Goal: Information Seeking & Learning: Learn about a topic

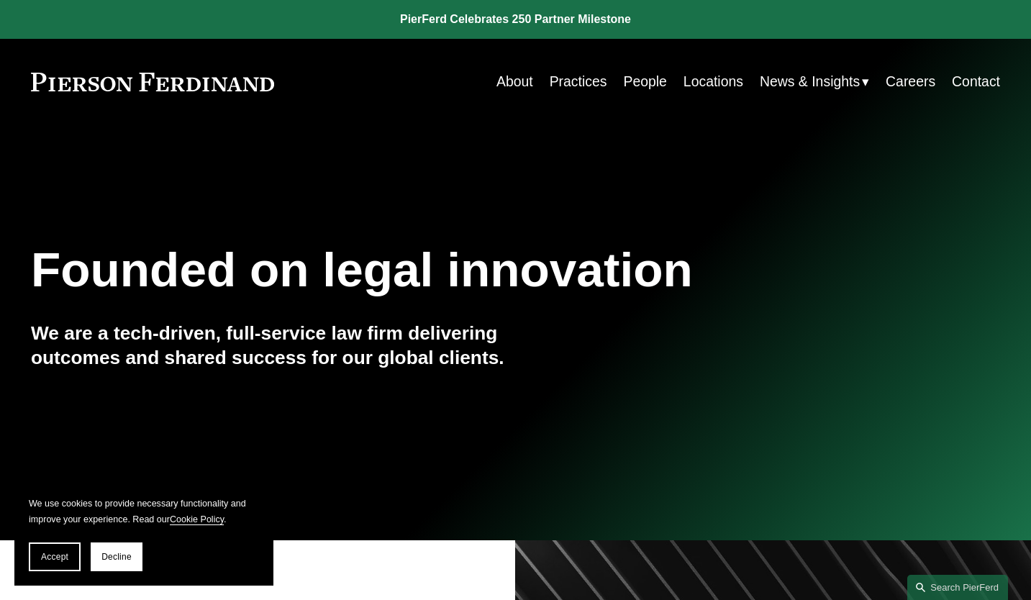
click at [634, 77] on link "People" at bounding box center [644, 82] width 43 height 28
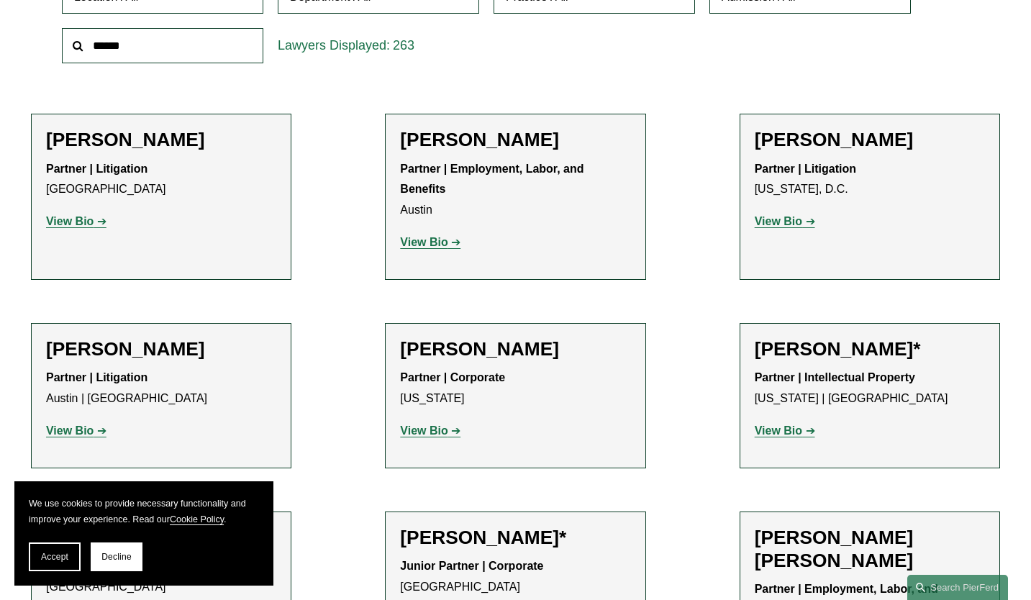
scroll to position [288, 0]
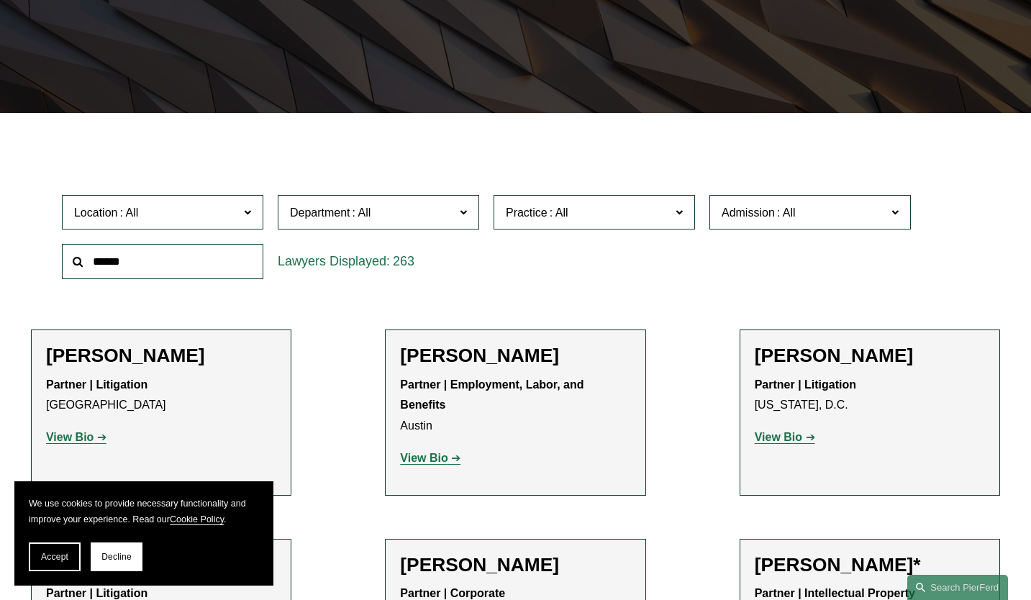
click at [210, 222] on span "Location" at bounding box center [156, 212] width 165 height 19
click at [0, 0] on link "Washington, D.C." at bounding box center [0, 0] width 0 height 0
click at [414, 233] on div "Department All Corporate Employment, Labor, and Benefits Intellectual Property …" at bounding box center [378, 213] width 216 height 50
click at [414, 230] on label "Department" at bounding box center [378, 212] width 201 height 35
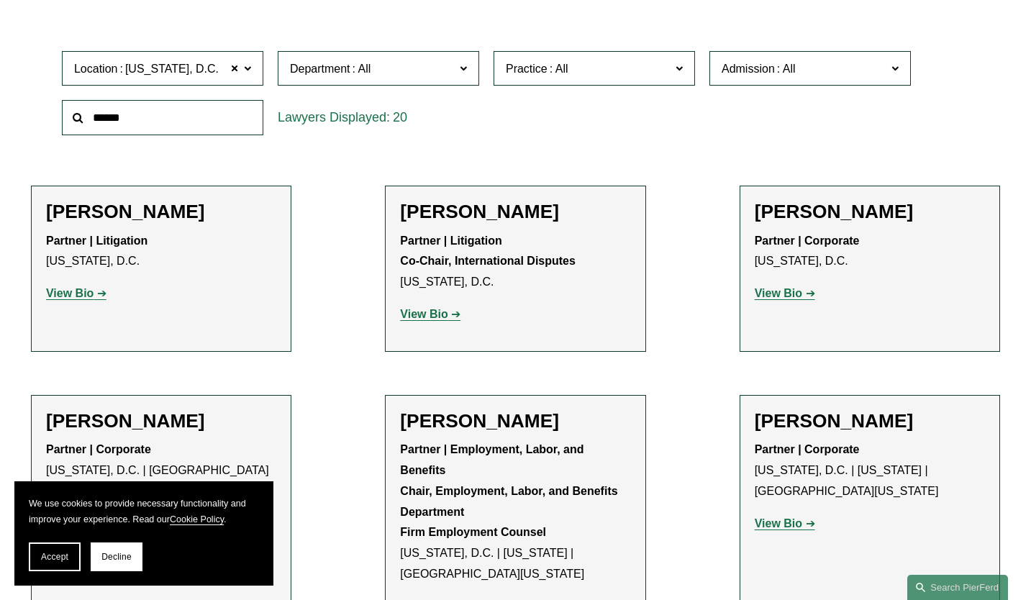
scroll to position [288, 0]
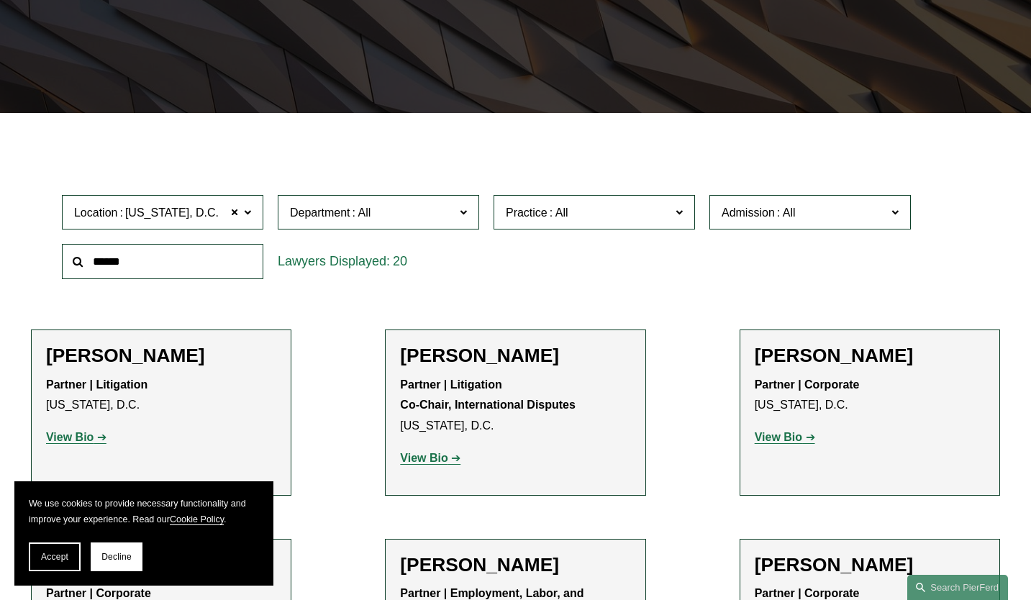
click at [542, 222] on span "Practice" at bounding box center [588, 212] width 165 height 19
click at [0, 0] on link "Healthcare" at bounding box center [0, 0] width 0 height 0
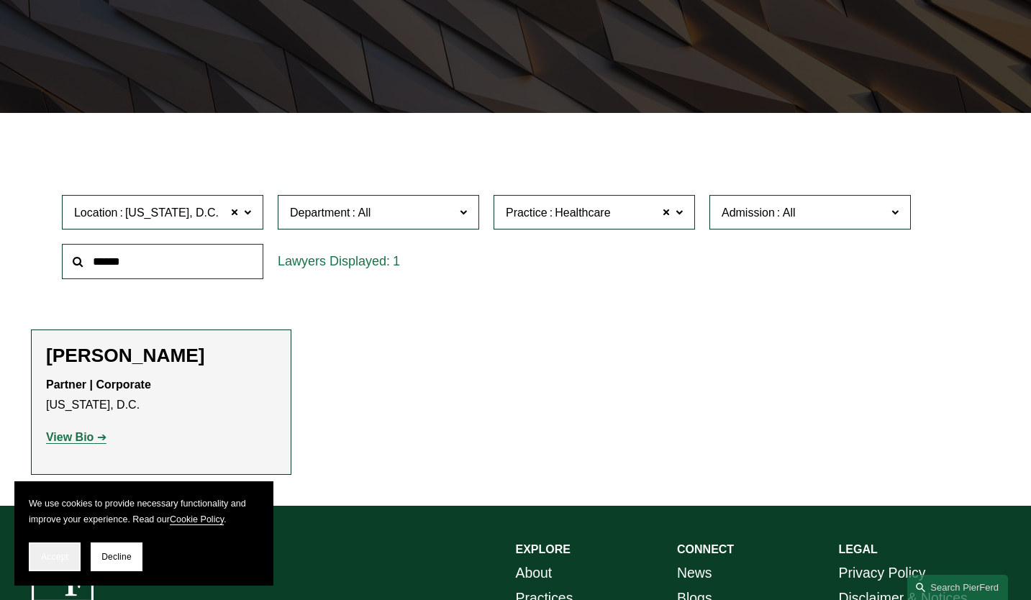
click at [41, 557] on span "Accept" at bounding box center [54, 557] width 27 height 10
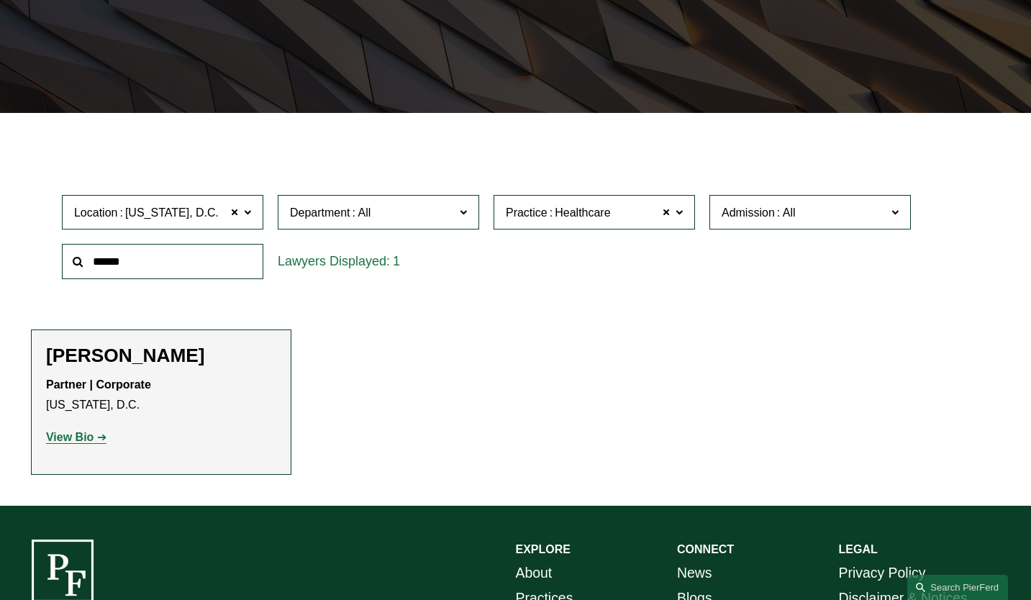
click at [553, 209] on span "Healthcare" at bounding box center [578, 212] width 63 height 12
click at [0, 0] on link "Health and Pharmacy Law" at bounding box center [0, 0] width 0 height 0
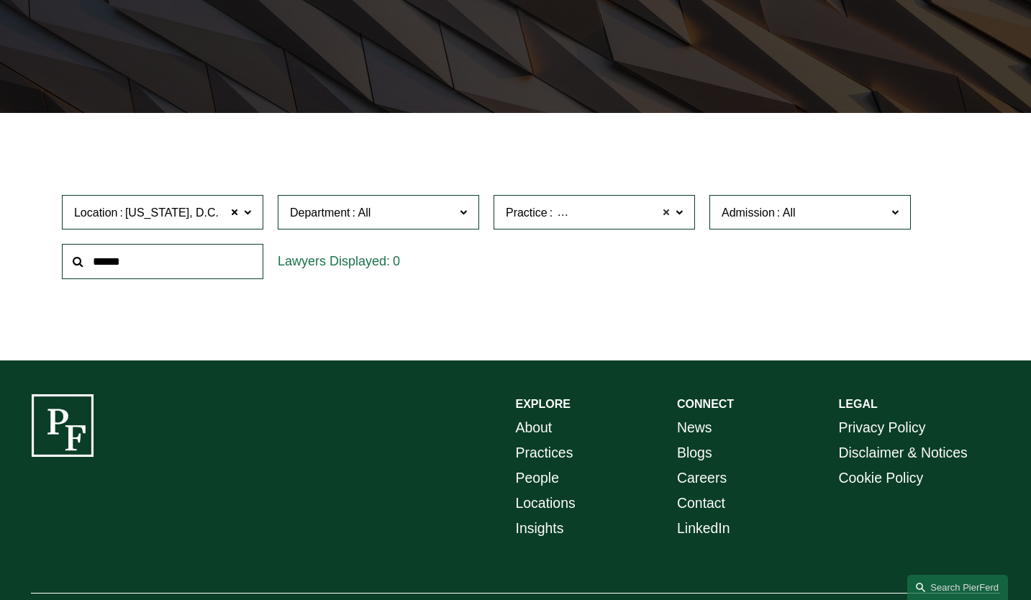
click at [667, 213] on span at bounding box center [666, 212] width 9 height 19
click at [640, 215] on span "Practice" at bounding box center [588, 212] width 165 height 19
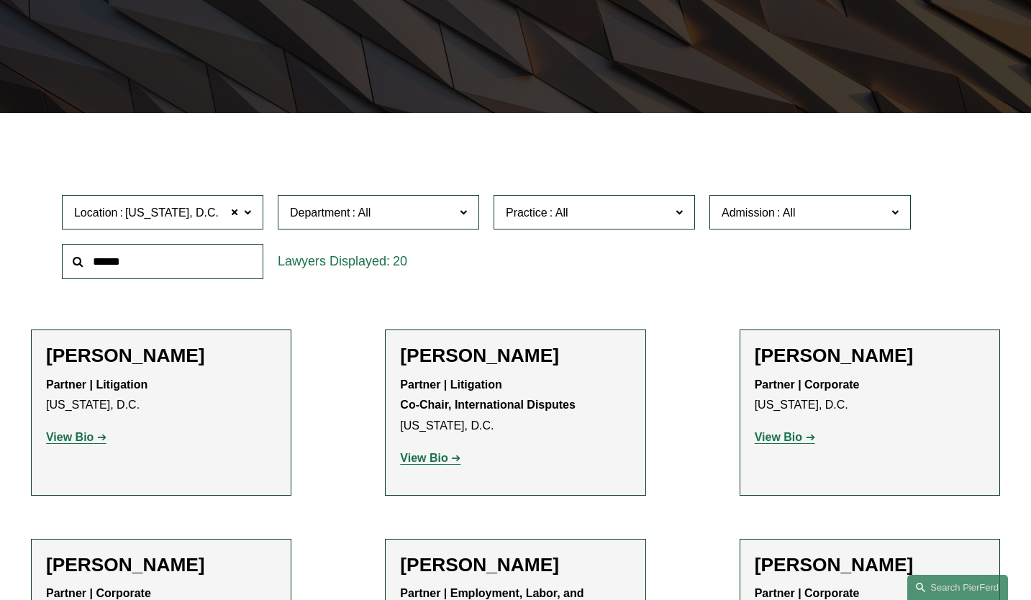
scroll to position [2862, 0]
click at [0, 0] on link "White Collar Defense & Investigations" at bounding box center [0, 0] width 0 height 0
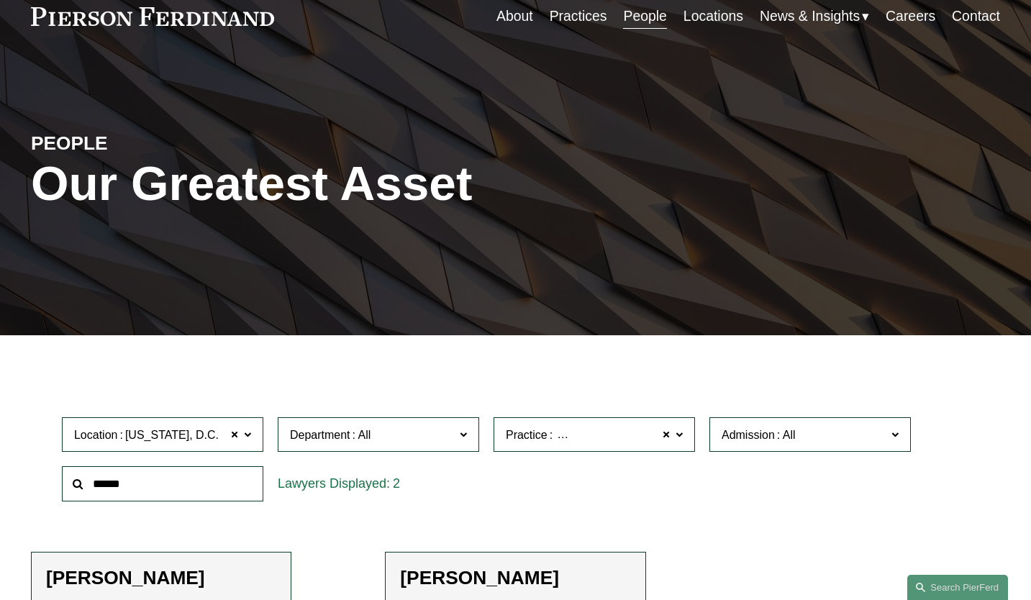
scroll to position [281, 0]
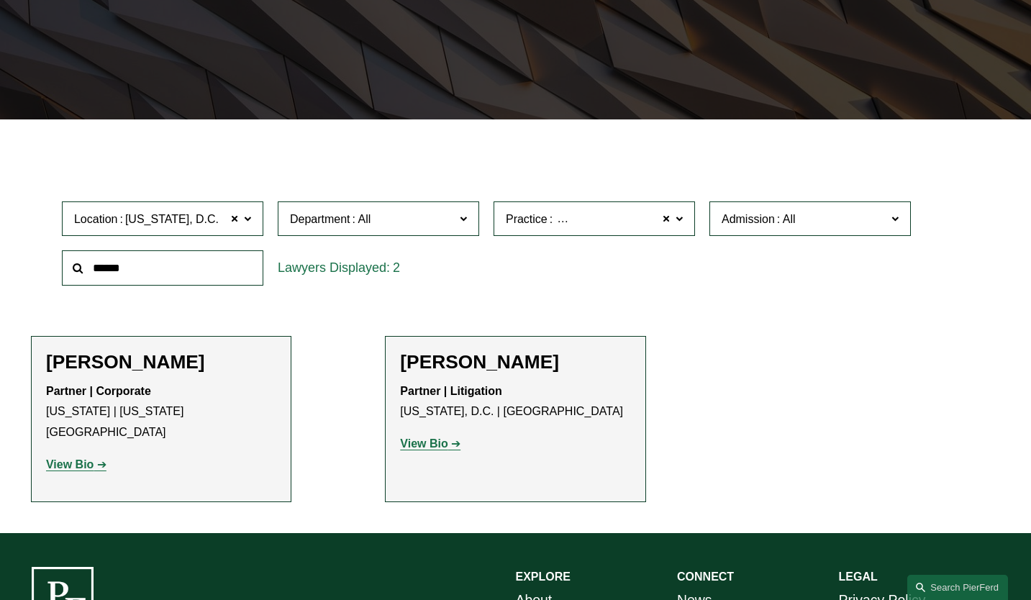
click at [624, 226] on span "White Collar Defense & Investigations" at bounding box center [651, 219] width 193 height 19
click at [0, 0] on link "Regulatory Law & Government Contracts" at bounding box center [0, 0] width 0 height 0
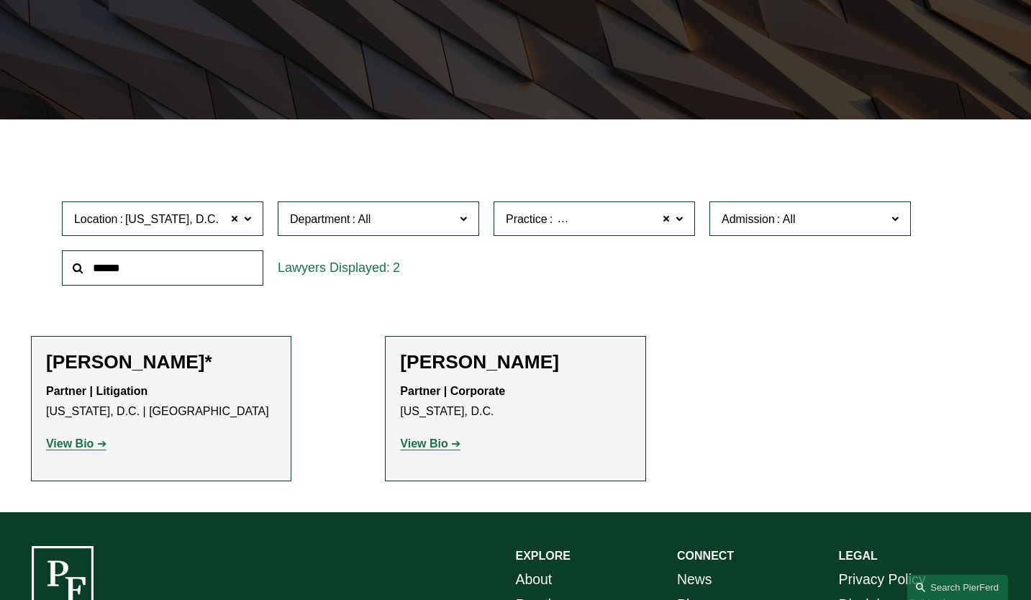
click at [622, 229] on span "Practice Regulatory Law & Government Contracts" at bounding box center [588, 218] width 165 height 19
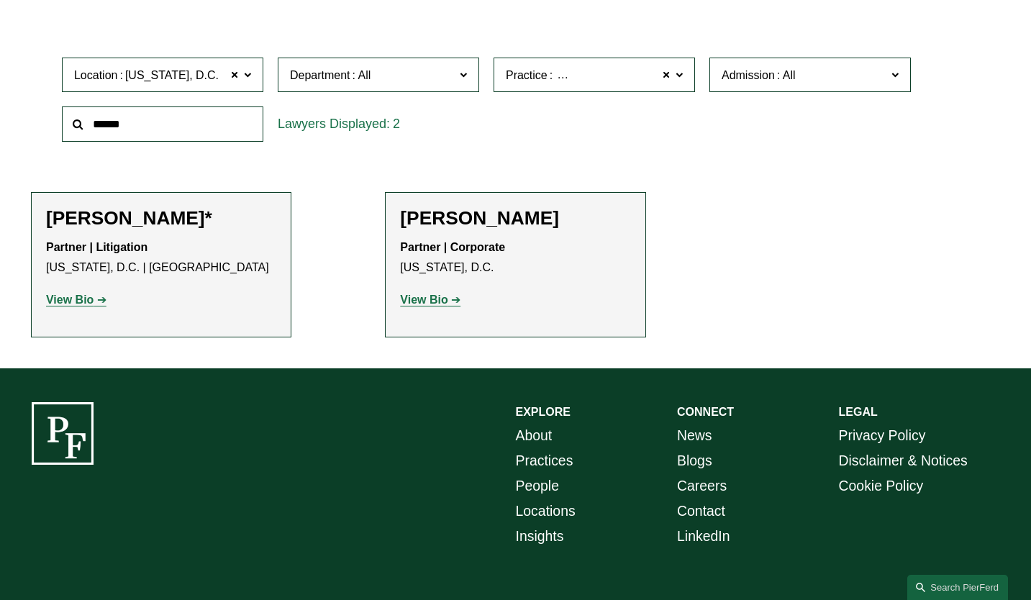
click at [0, 0] on link "White Collar Defense & Investigations" at bounding box center [0, 0] width 0 height 0
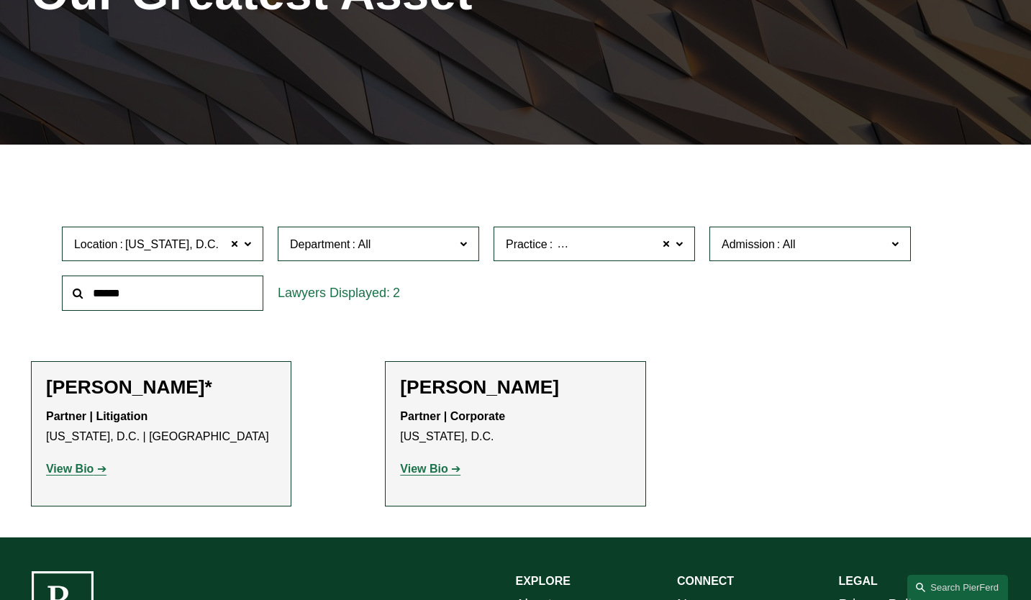
scroll to position [255, 0]
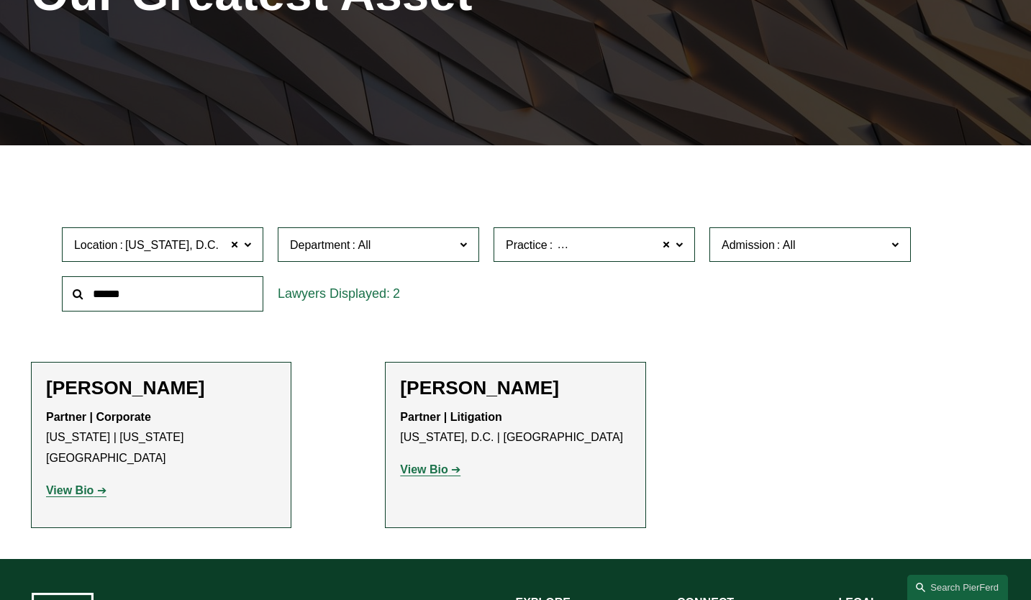
click at [87, 484] on strong "View Bio" at bounding box center [69, 490] width 47 height 12
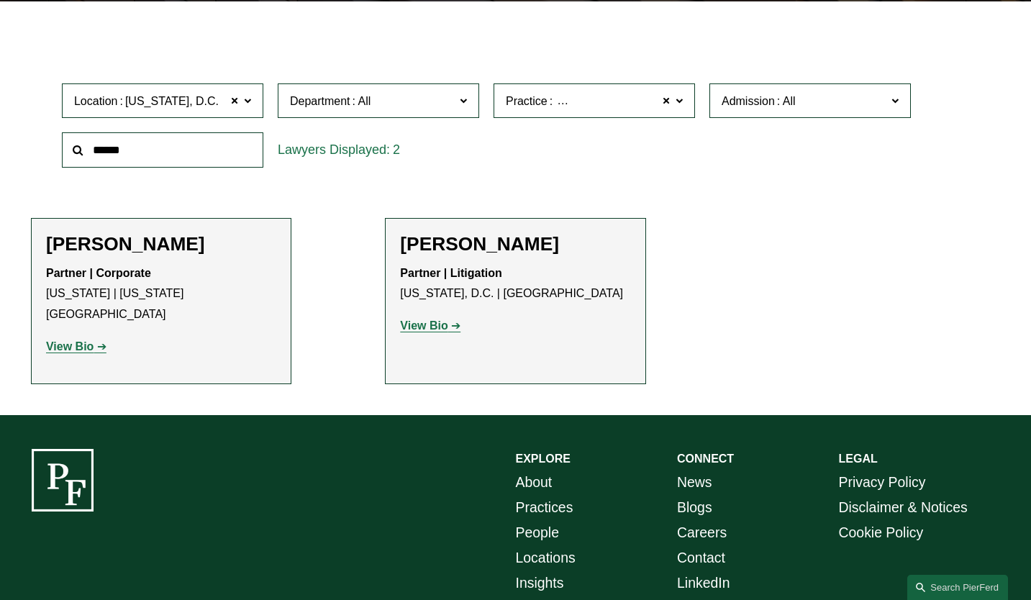
scroll to position [471, 0]
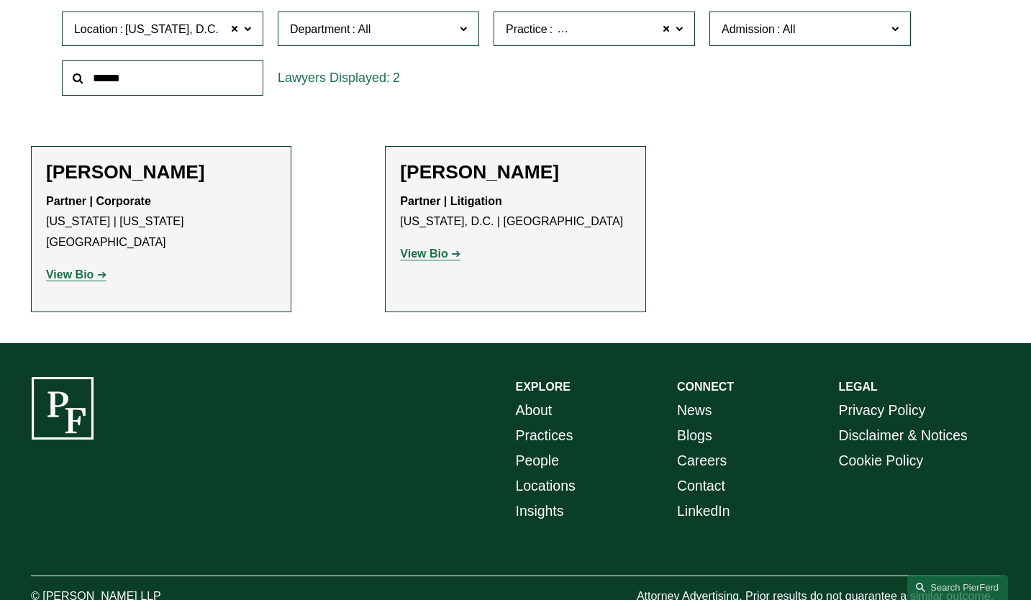
click at [440, 256] on strong "View Bio" at bounding box center [423, 253] width 47 height 12
click at [440, 254] on strong "View Bio" at bounding box center [423, 253] width 47 height 12
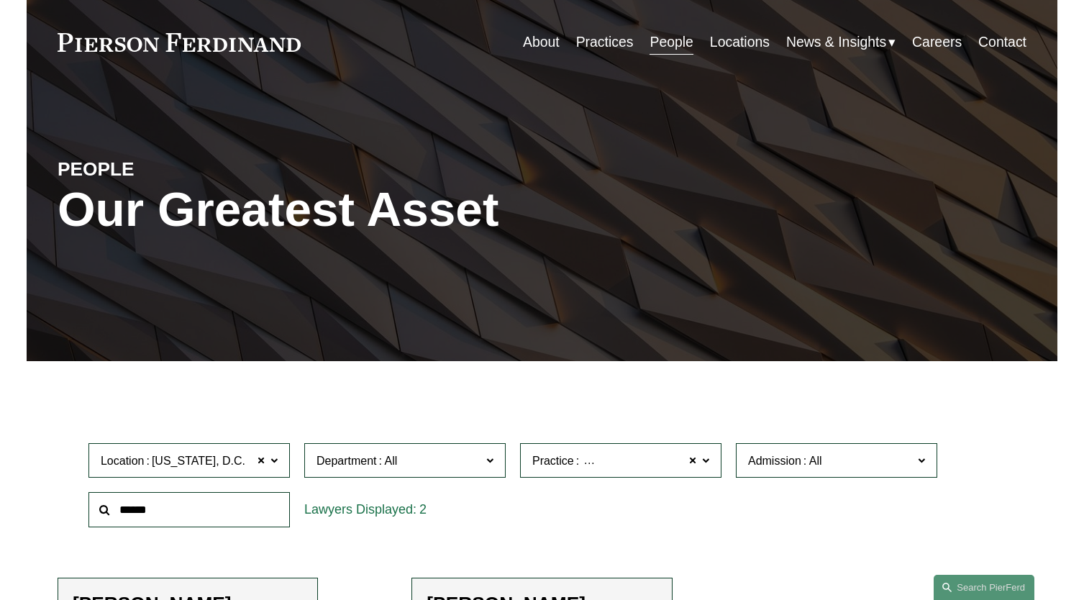
scroll to position [0, 0]
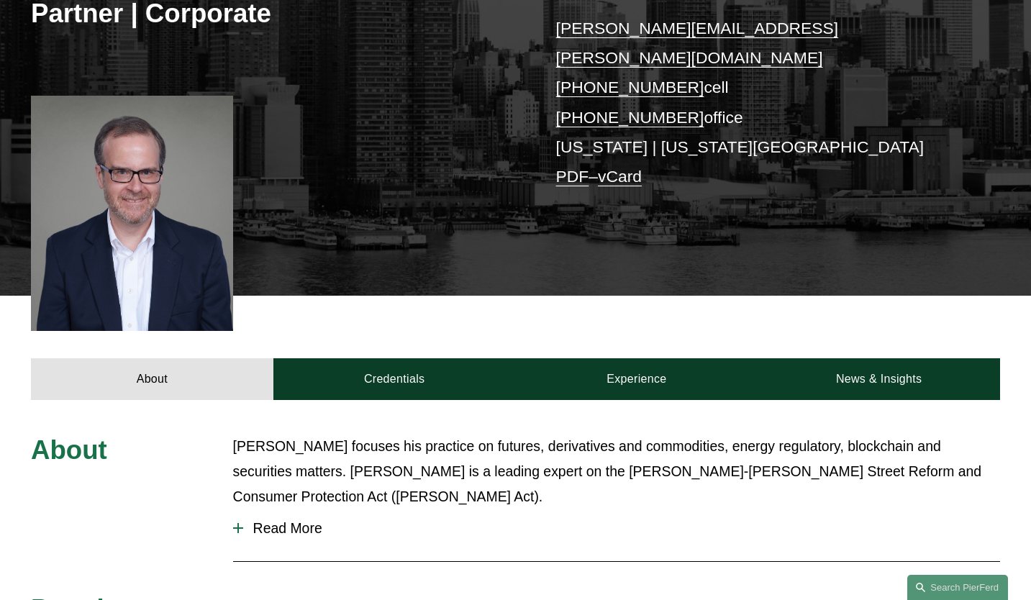
scroll to position [72, 0]
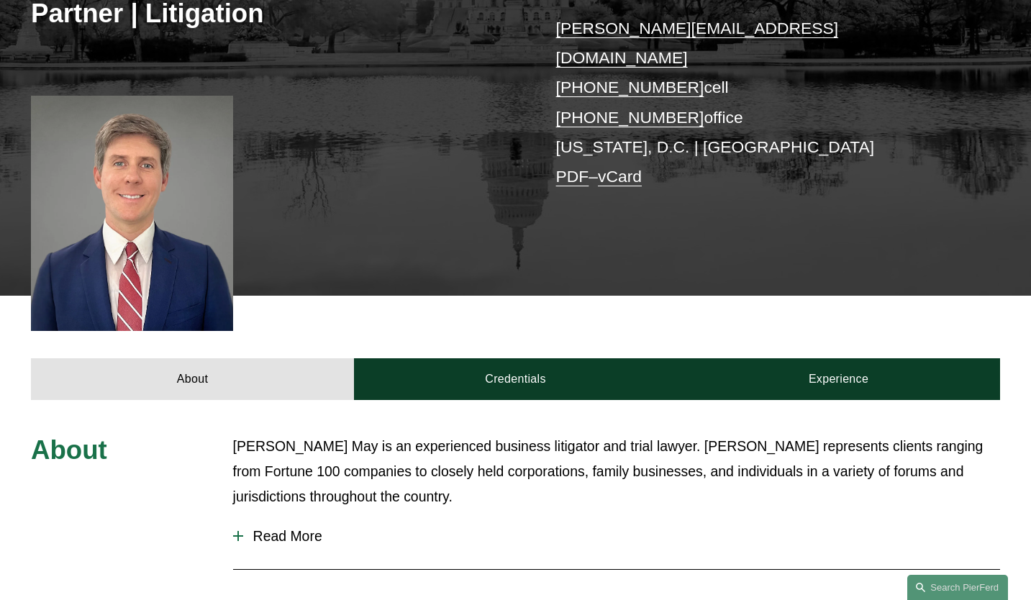
scroll to position [503, 0]
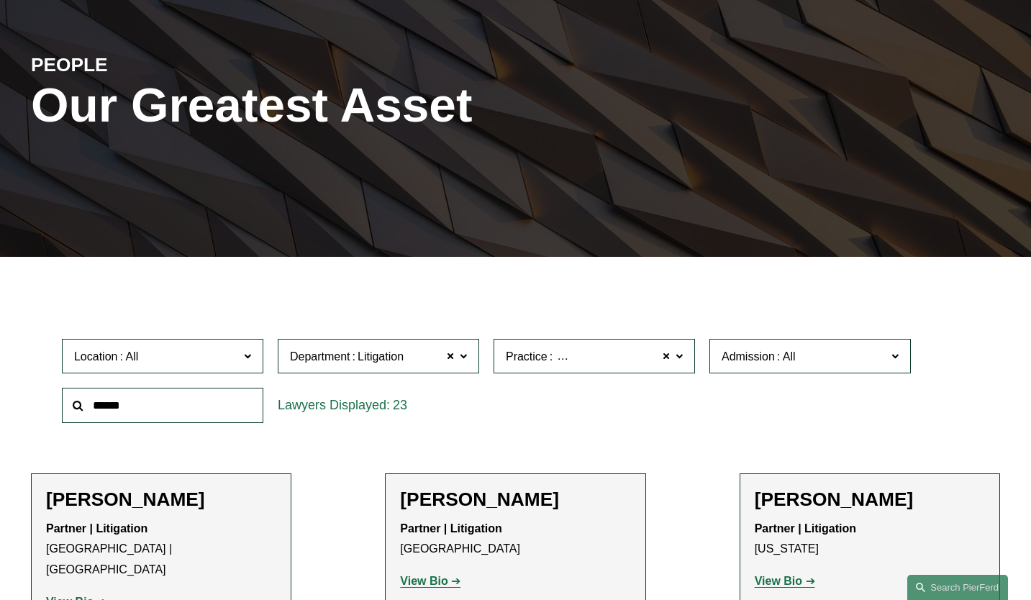
scroll to position [360, 0]
